Goal: Task Accomplishment & Management: Manage account settings

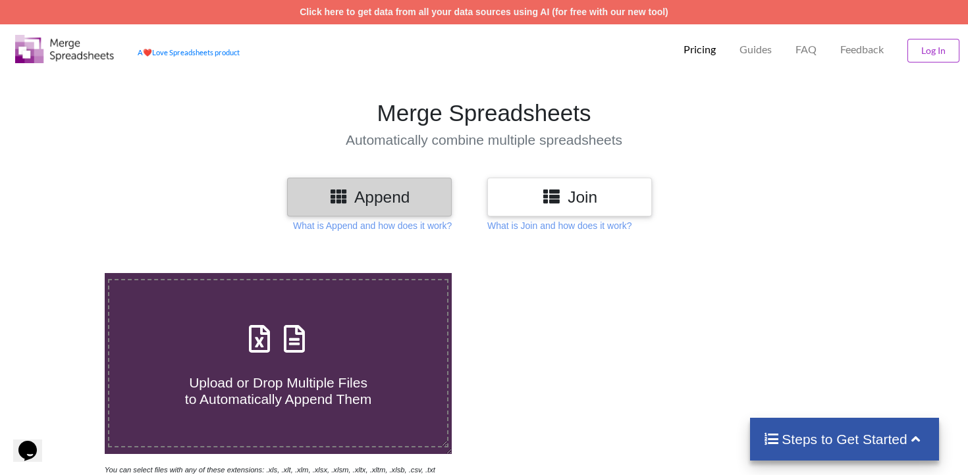
click at [939, 32] on div "Log In" at bounding box center [932, 47] width 69 height 35
click at [932, 44] on button "Log In" at bounding box center [933, 51] width 52 height 24
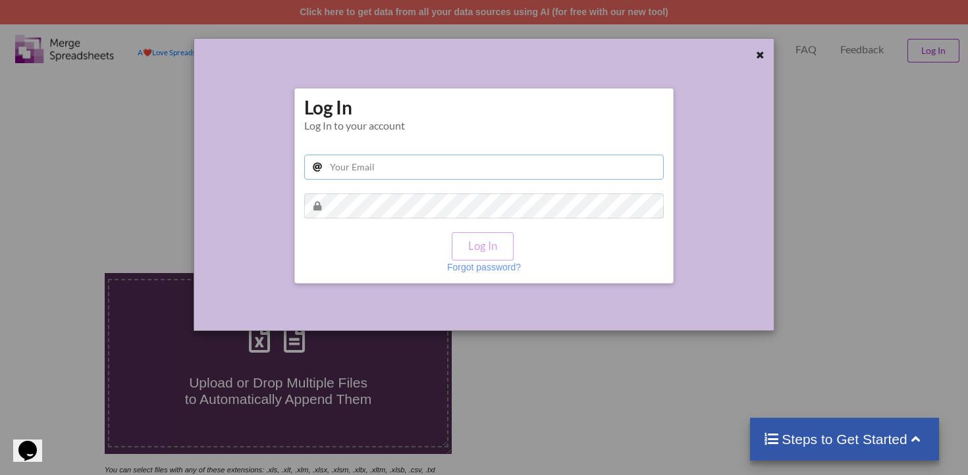
click at [567, 169] on input "text" at bounding box center [483, 167] width 359 height 25
type input "[EMAIL_ADDRESS][DOMAIN_NAME]"
click at [504, 238] on button "Log In" at bounding box center [483, 246] width 62 height 28
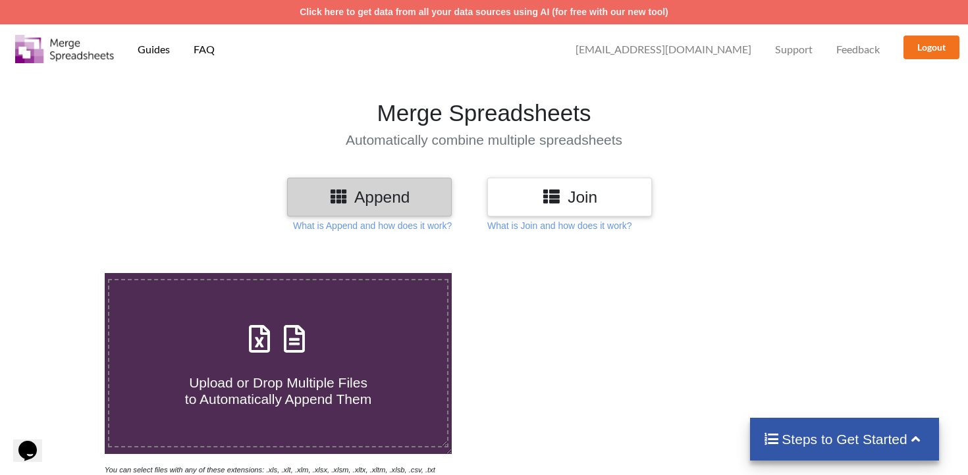
click at [805, 51] on span "Support" at bounding box center [794, 49] width 38 height 11
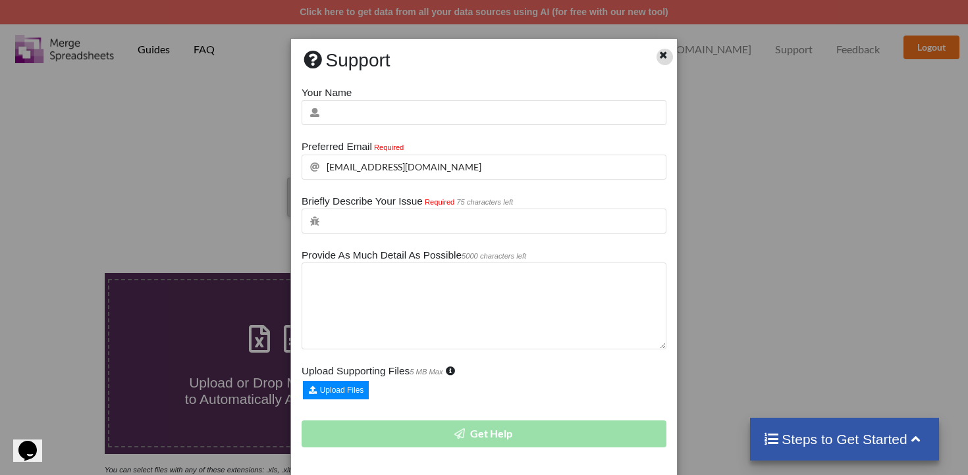
click at [662, 59] on div at bounding box center [664, 57] width 16 height 16
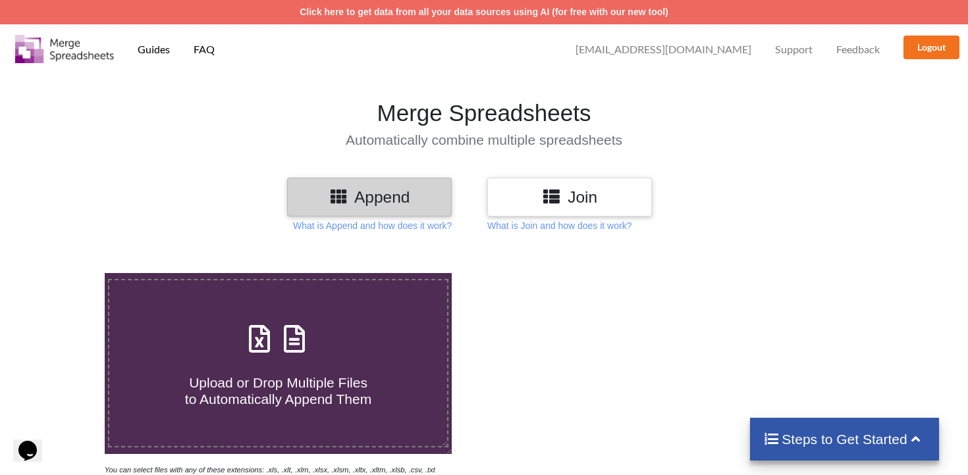
click at [715, 53] on span "[EMAIL_ADDRESS][DOMAIN_NAME]" at bounding box center [663, 49] width 176 height 11
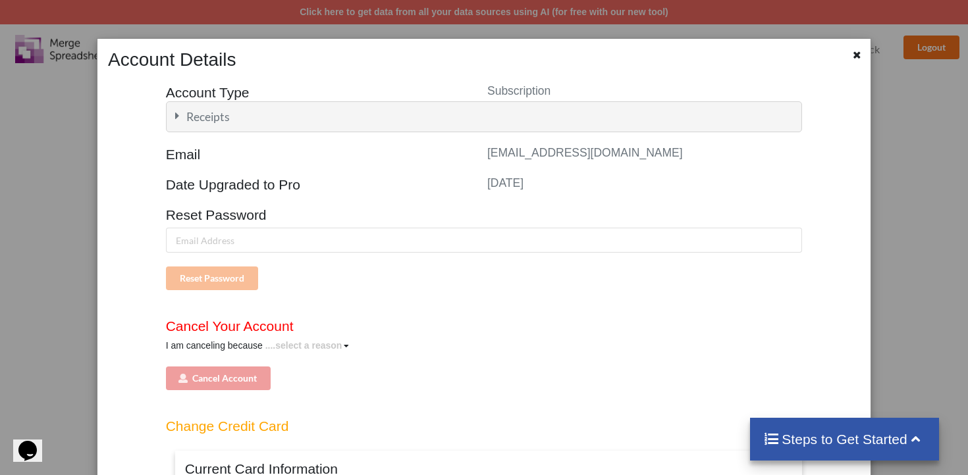
click at [628, 105] on div "Receipts" at bounding box center [484, 116] width 629 height 23
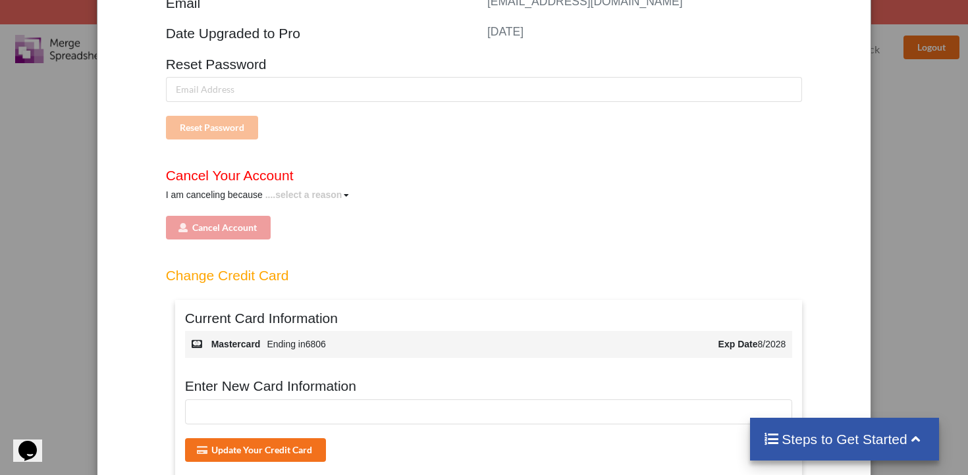
scroll to position [217, 0]
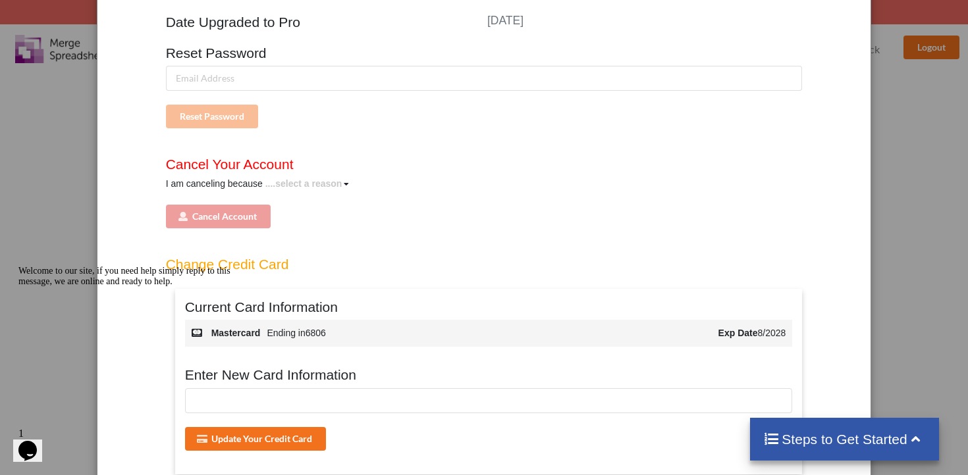
click at [291, 185] on div "....select a reason" at bounding box center [303, 184] width 77 height 14
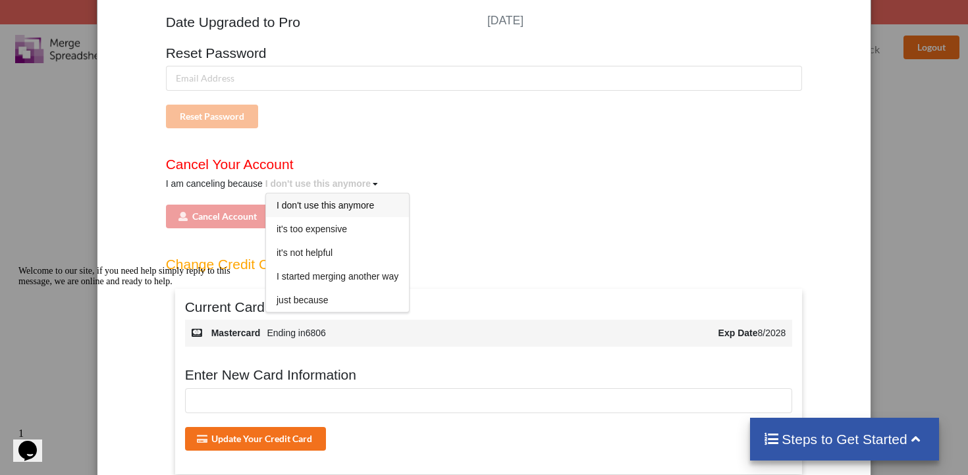
click at [594, 260] on h4 "Change Credit Card" at bounding box center [484, 264] width 636 height 16
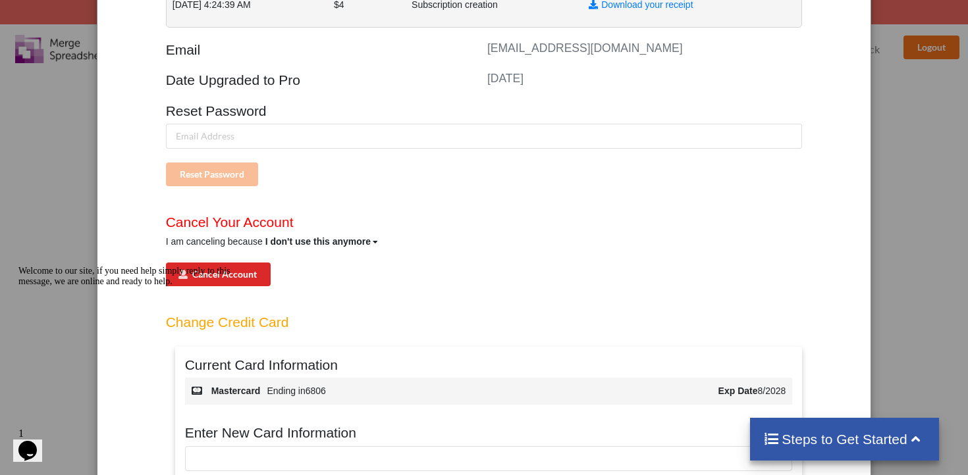
scroll to position [0, 0]
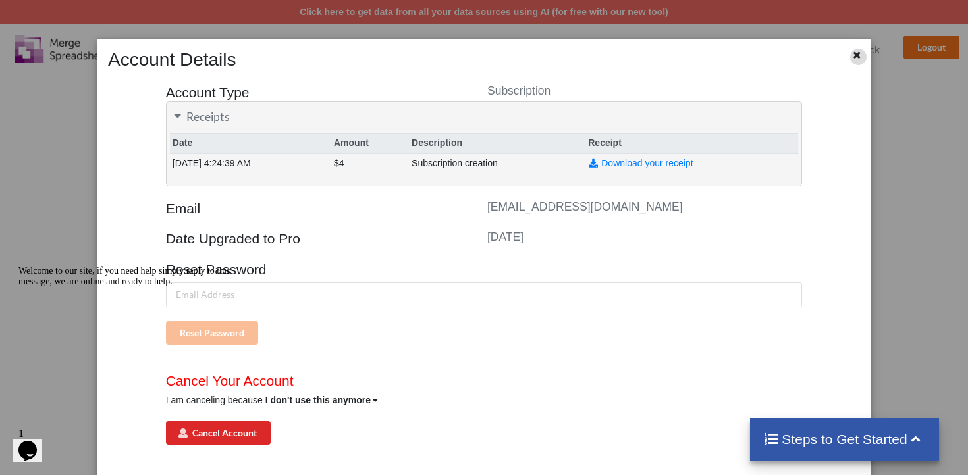
click at [856, 55] on icon at bounding box center [856, 53] width 11 height 9
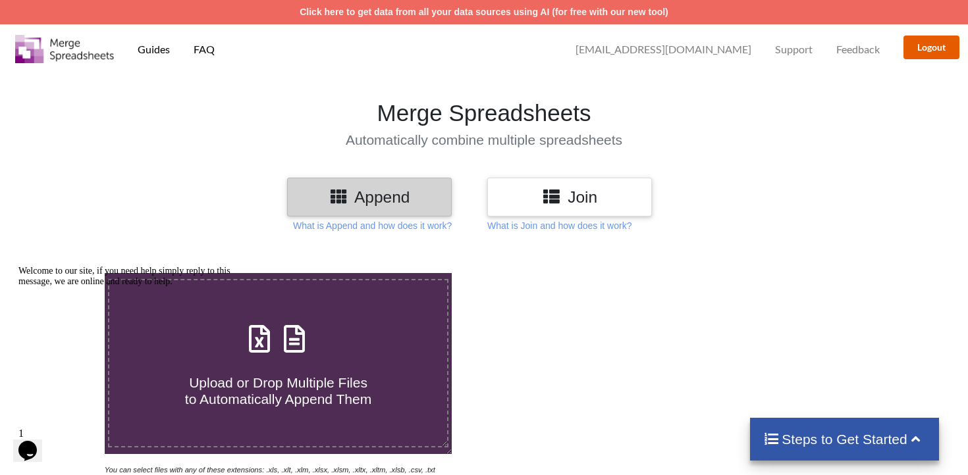
click at [918, 39] on button "Logout" at bounding box center [931, 48] width 56 height 24
